Goal: Check status: Check status

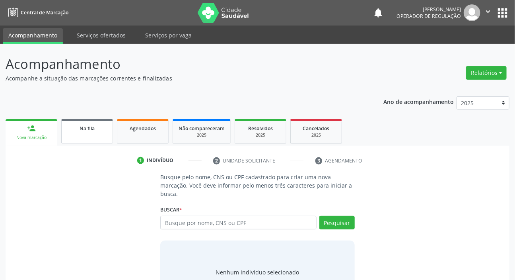
click at [92, 123] on link "Na fila" at bounding box center [87, 131] width 52 height 25
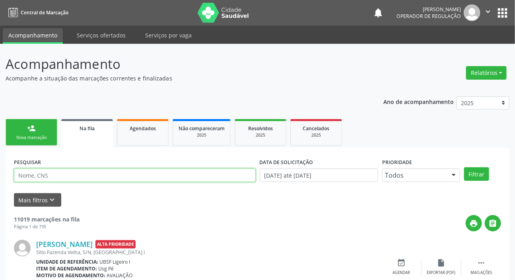
click at [143, 173] on input "text" at bounding box center [135, 175] width 242 height 14
paste input "703 4082 3387 0914"
type input "703 4082 3387 0914"
click at [464, 167] on button "Filtrar" at bounding box center [476, 174] width 25 height 14
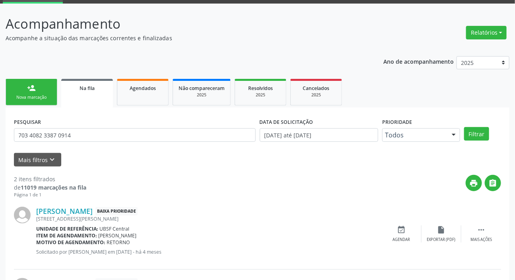
scroll to position [114, 0]
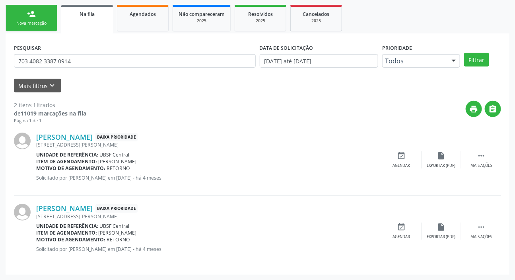
click at [130, 17] on div "Agendados" at bounding box center [143, 14] width 40 height 8
select select "9"
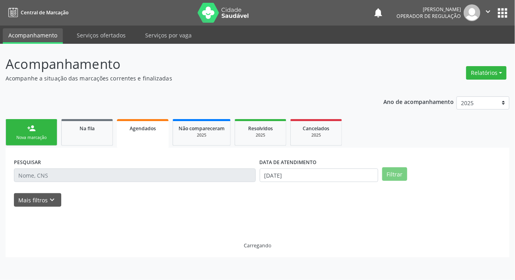
scroll to position [0, 0]
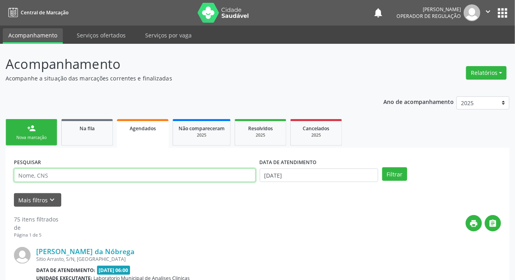
click at [107, 174] on input "text" at bounding box center [135, 175] width 242 height 14
paste input "703 4082 3387 0914"
type input "703 4082 3387 0914"
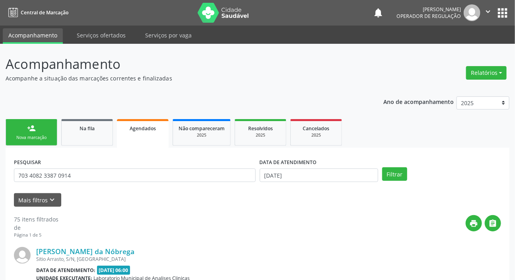
click at [316, 185] on div "DATA DE ATENDIMENTO [DATE]" at bounding box center [319, 171] width 123 height 31
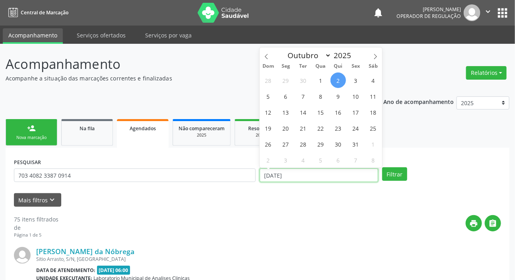
drag, startPoint x: 316, startPoint y: 176, endPoint x: 318, endPoint y: 183, distance: 7.4
click at [318, 183] on div "DATA DE ATENDIMENTO [DATE]" at bounding box center [319, 171] width 123 height 31
click at [407, 175] on div "Filtrar" at bounding box center [441, 174] width 123 height 14
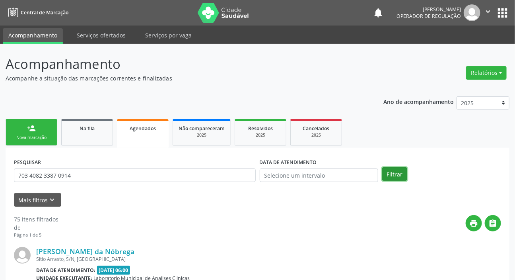
click at [396, 176] on button "Filtrar" at bounding box center [394, 174] width 25 height 14
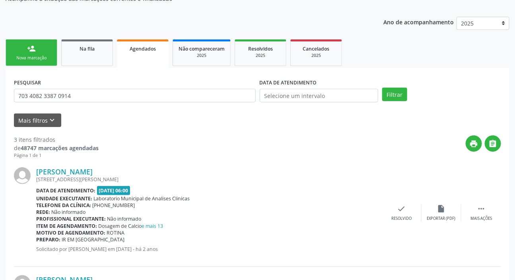
scroll to position [78, 0]
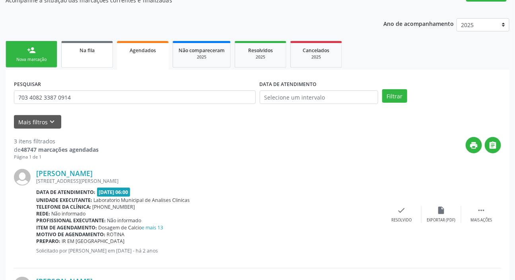
click at [86, 56] on link "Na fila" at bounding box center [87, 54] width 52 height 27
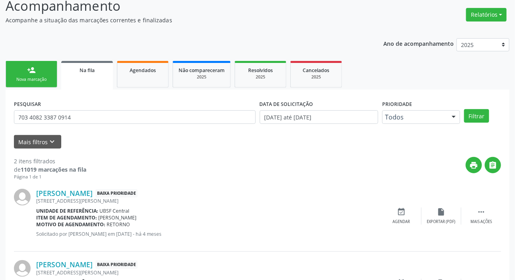
scroll to position [114, 0]
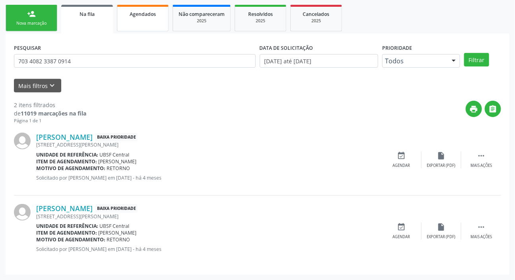
click at [143, 20] on link "Agendados" at bounding box center [143, 18] width 52 height 27
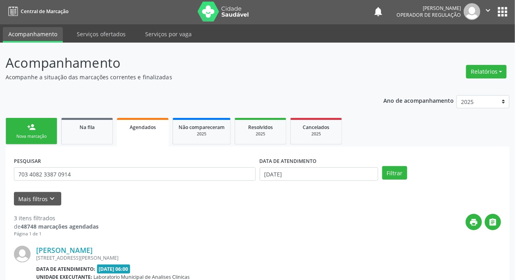
scroll to position [0, 0]
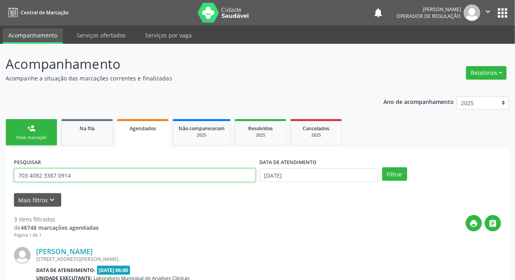
click at [108, 175] on input "703 4082 3387 0914" at bounding box center [135, 175] width 242 height 14
type input "704503310279211"
click at [382, 167] on button "Filtrar" at bounding box center [394, 174] width 25 height 14
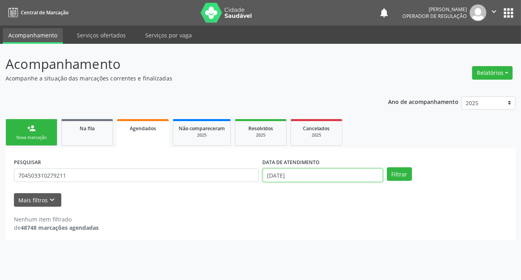
click at [278, 175] on input "[DATE]" at bounding box center [323, 175] width 120 height 14
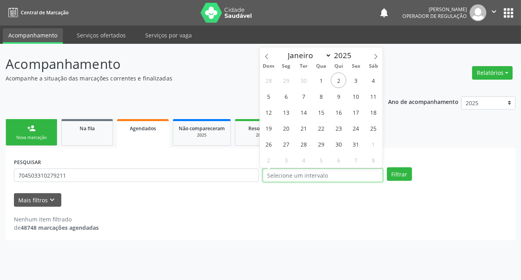
click at [387, 167] on button "Filtrar" at bounding box center [399, 174] width 25 height 14
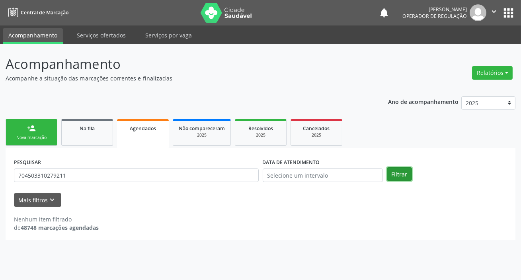
click at [406, 179] on button "Filtrar" at bounding box center [399, 174] width 25 height 14
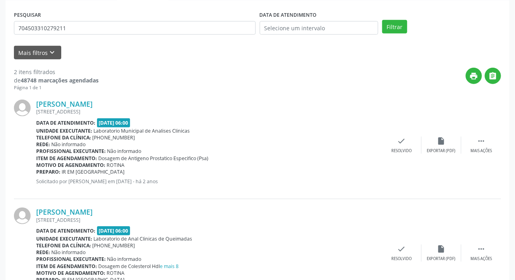
scroll to position [115, 0]
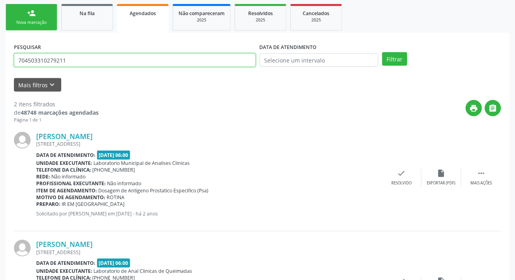
click at [86, 57] on input "704503310279211" at bounding box center [135, 60] width 242 height 14
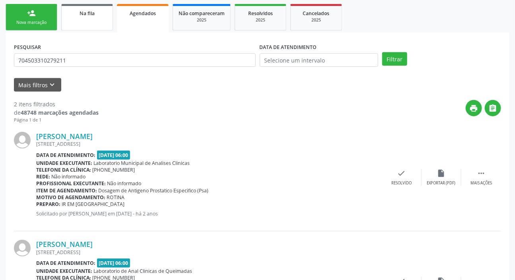
click at [103, 21] on link "Na fila" at bounding box center [87, 17] width 52 height 27
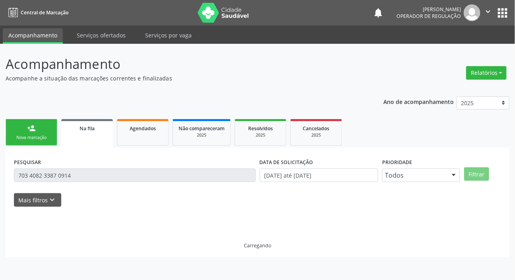
scroll to position [0, 0]
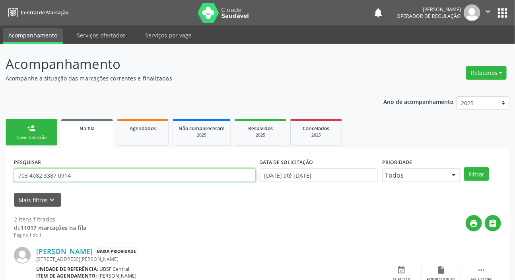
click at [114, 174] on input "703 4082 3387 0914" at bounding box center [135, 175] width 242 height 14
paste input "4503310279211"
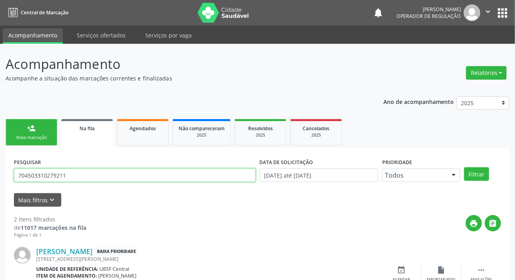
click at [464, 167] on button "Filtrar" at bounding box center [476, 174] width 25 height 14
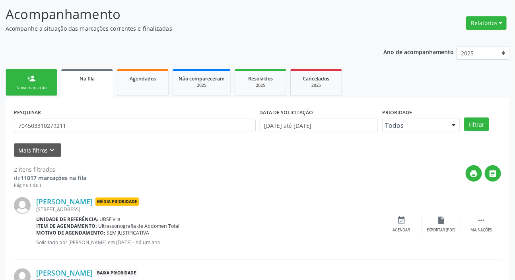
scroll to position [114, 0]
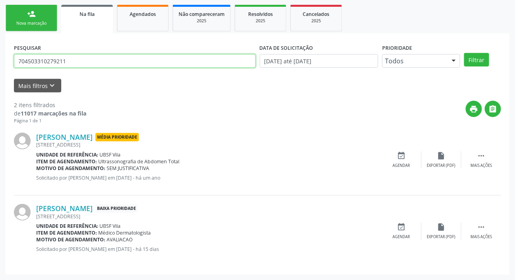
click at [84, 57] on input "704503310279211" at bounding box center [135, 61] width 242 height 14
click at [464, 53] on button "Filtrar" at bounding box center [476, 60] width 25 height 14
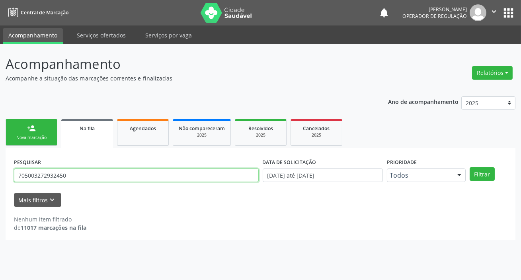
click at [129, 176] on input "705003272932450" at bounding box center [136, 175] width 245 height 14
click at [131, 177] on input "7050032729324507050032" at bounding box center [136, 175] width 245 height 14
click at [130, 177] on input "7050032729324507050032" at bounding box center [136, 175] width 245 height 14
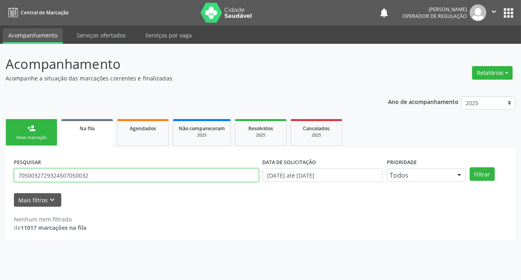
click at [130, 177] on input "7050032729324507050032" at bounding box center [136, 175] width 245 height 14
click at [470, 167] on button "Filtrar" at bounding box center [482, 174] width 25 height 14
click at [76, 180] on input "705003272932450" at bounding box center [136, 175] width 245 height 14
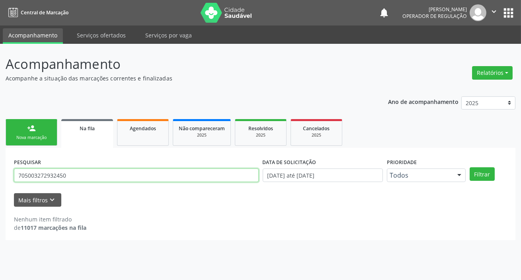
click at [76, 180] on input "705003272932450" at bounding box center [136, 175] width 245 height 14
click at [470, 167] on button "Filtrar" at bounding box center [482, 174] width 25 height 14
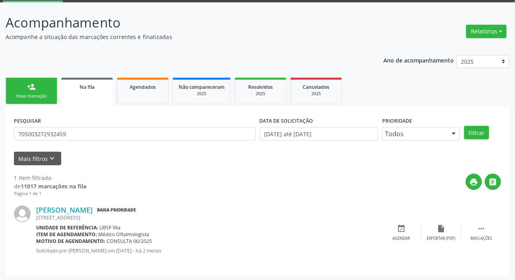
scroll to position [43, 0]
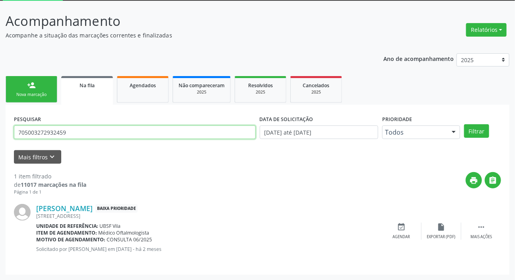
click at [154, 130] on input "705003272932459" at bounding box center [135, 132] width 242 height 14
type input "700000319283903"
click at [464, 124] on button "Filtrar" at bounding box center [476, 131] width 25 height 14
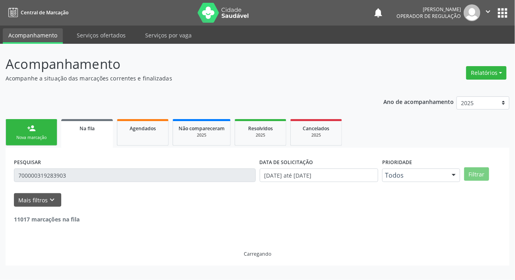
scroll to position [0, 0]
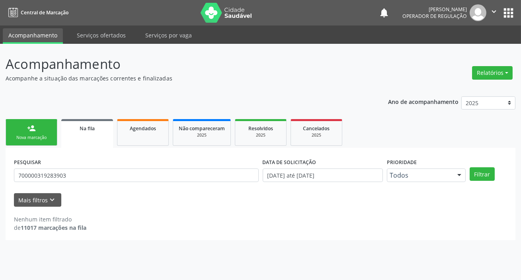
click at [56, 183] on div "PESQUISAR 700000319283903" at bounding box center [136, 171] width 249 height 31
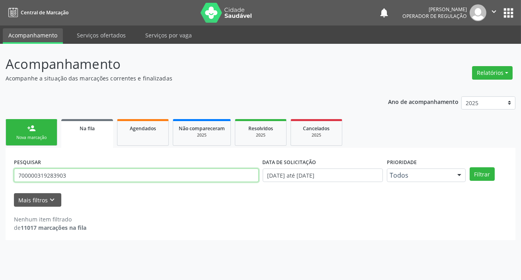
click at [27, 174] on input "700000319283903" at bounding box center [136, 175] width 245 height 14
click at [41, 176] on input "700000319283903" at bounding box center [136, 175] width 245 height 14
drag, startPoint x: 52, startPoint y: 175, endPoint x: 228, endPoint y: 238, distance: 187.3
click at [52, 176] on input "700000319283903" at bounding box center [136, 175] width 245 height 14
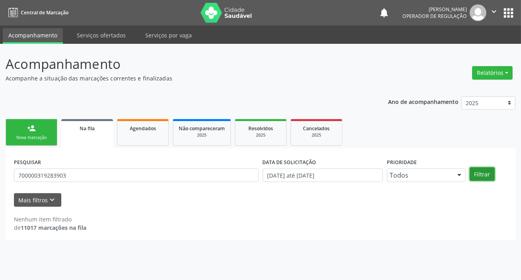
click at [477, 172] on button "Filtrar" at bounding box center [482, 174] width 25 height 14
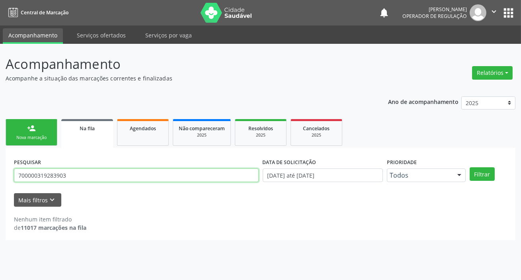
click at [110, 173] on input "700000319283903" at bounding box center [136, 175] width 245 height 14
click at [110, 171] on input "700000319283903" at bounding box center [136, 175] width 245 height 14
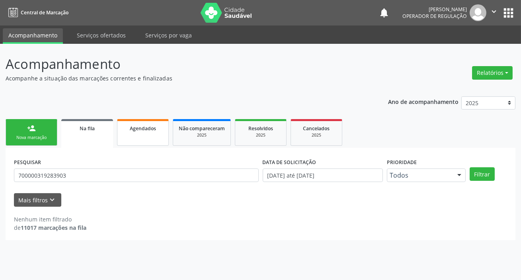
click at [132, 136] on link "Agendados" at bounding box center [143, 132] width 52 height 27
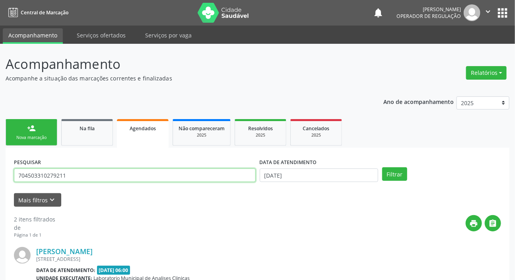
click at [131, 180] on input "704503310279211" at bounding box center [135, 175] width 242 height 14
paste input "0000319283903"
type input "700000319283903"
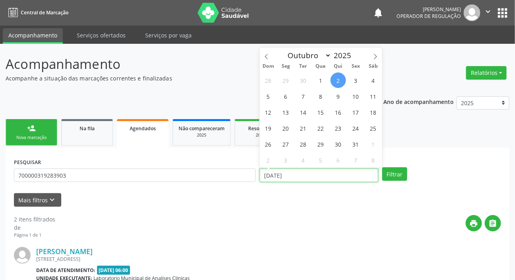
click at [342, 174] on input "[DATE]" at bounding box center [319, 175] width 119 height 14
click at [394, 169] on button "Filtrar" at bounding box center [394, 174] width 25 height 14
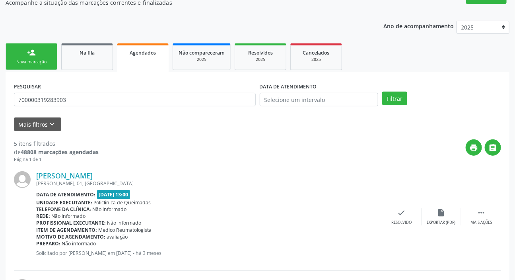
scroll to position [4, 0]
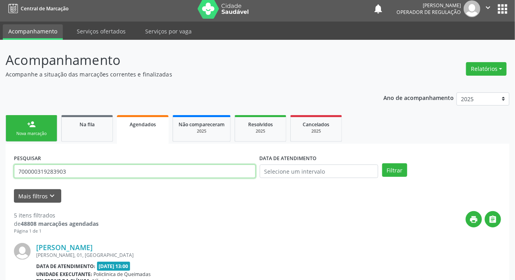
click at [132, 173] on input "700000319283903" at bounding box center [135, 171] width 242 height 14
type input "706800768451120"
click at [382, 163] on button "Filtrar" at bounding box center [394, 170] width 25 height 14
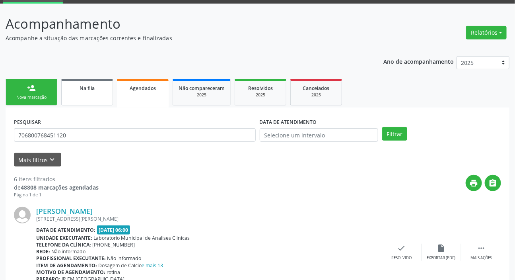
scroll to position [40, 0]
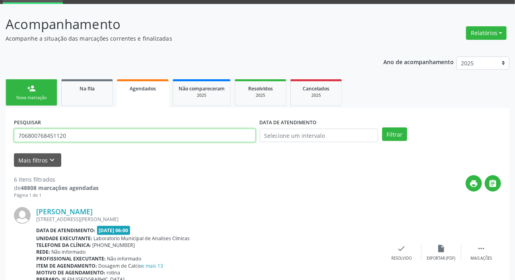
click at [90, 134] on input "706800768451120" at bounding box center [135, 136] width 242 height 14
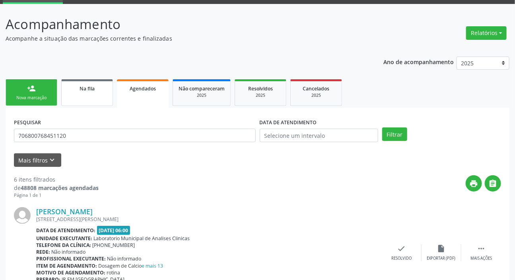
click at [76, 88] on div "Na fila" at bounding box center [87, 88] width 40 height 8
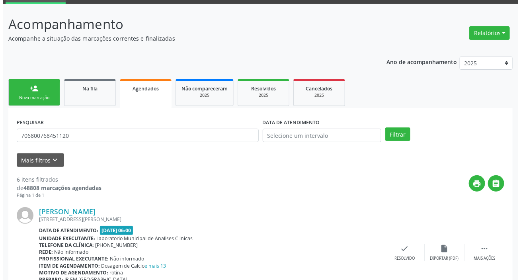
scroll to position [0, 0]
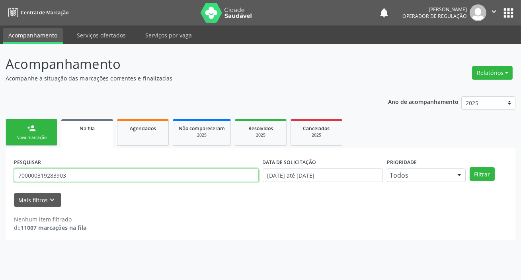
click at [117, 173] on input "700000319283903" at bounding box center [136, 175] width 245 height 14
paste input "6800768451120"
type input "706800768451120"
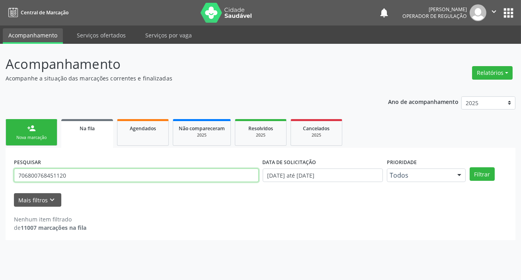
click at [470, 167] on button "Filtrar" at bounding box center [482, 174] width 25 height 14
